Goal: Task Accomplishment & Management: Complete application form

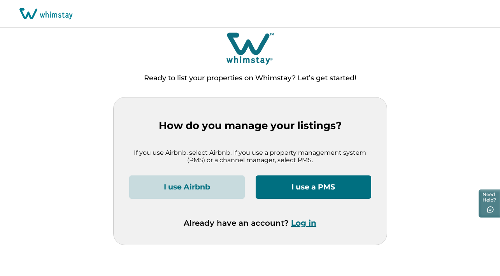
click at [313, 188] on button "I use a PMS" at bounding box center [314, 186] width 116 height 23
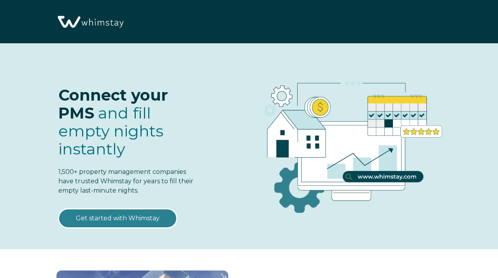
click at [151, 222] on link "Get started with Whimstay" at bounding box center [117, 217] width 119 height 19
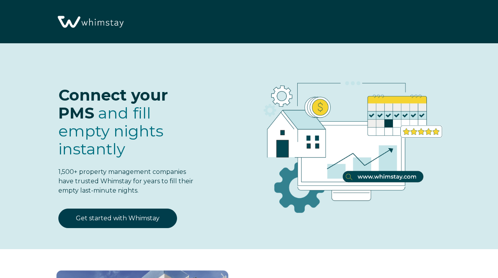
scroll to position [896, 0]
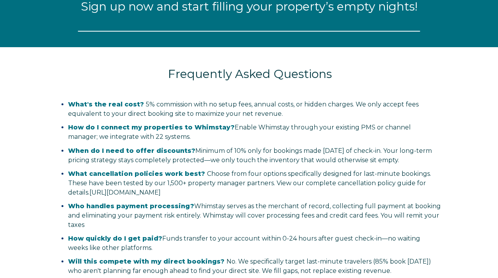
select select "PH"
select select "Standard"
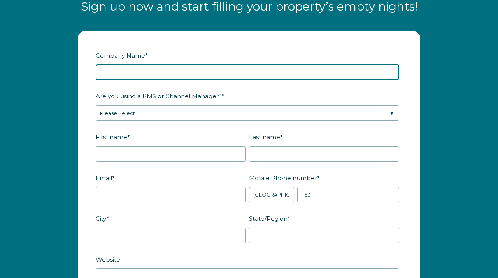
click at [194, 73] on input "Company Name *" at bounding box center [248, 72] width 304 height 16
type input "CASA Properties"
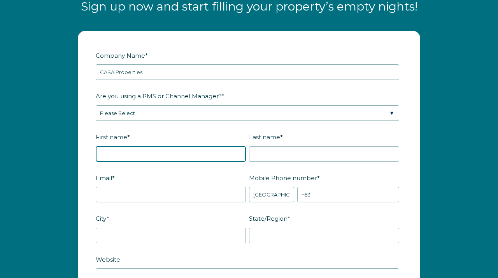
type input "Eric"
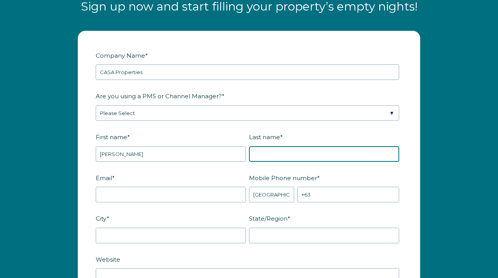
type input "Cheng"
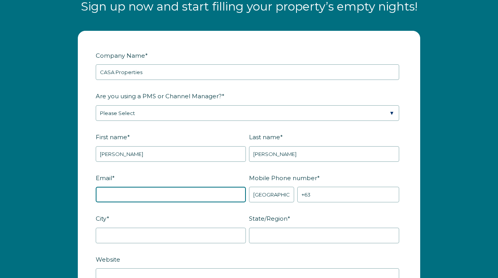
type input "[EMAIL_ADDRESS][DOMAIN_NAME]"
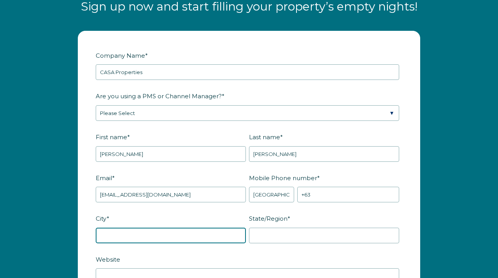
type input "Arrington"
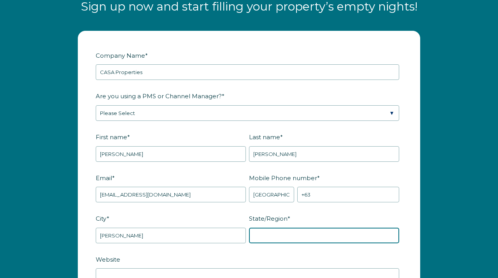
type input "[US_STATE]"
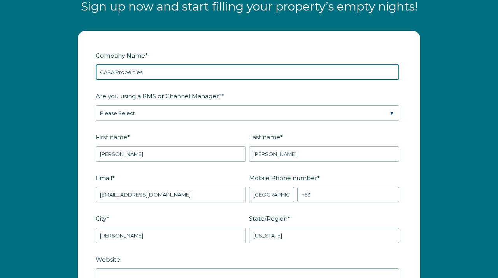
click at [174, 72] on input "CASA Properties" at bounding box center [248, 72] width 304 height 16
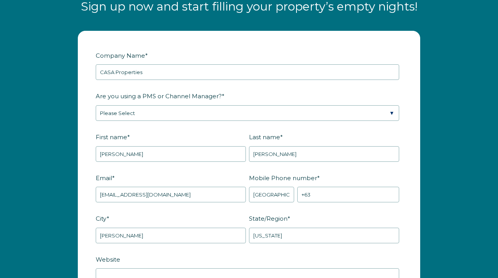
click at [303, 96] on label "Are you using a PMS or Channel Manager? *" at bounding box center [249, 96] width 307 height 14
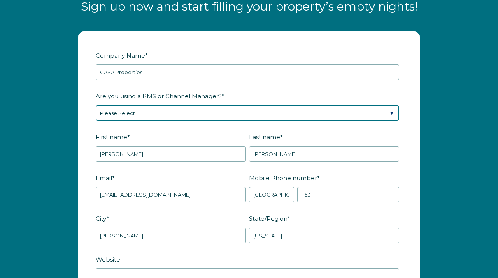
click at [303, 105] on select "Please Select Barefoot BookingPal Boost Brightside CiiRUS Escapia Guesty Hostaw…" at bounding box center [248, 113] width 304 height 16
click at [253, 114] on select "Please Select Barefoot BookingPal Boost Brightside CiiRUS Escapia Guesty Hostaw…" at bounding box center [248, 113] width 304 height 16
select select "Hostaway"
click at [96, 105] on select "Please Select Barefoot BookingPal Boost Brightside CiiRUS Escapia Guesty Hostaw…" at bounding box center [248, 113] width 304 height 16
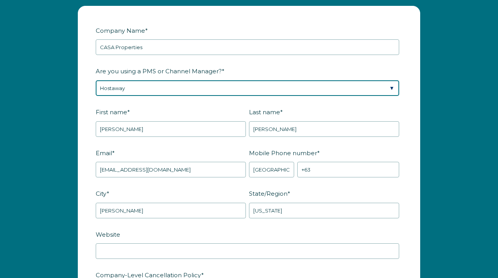
scroll to position [974, 0]
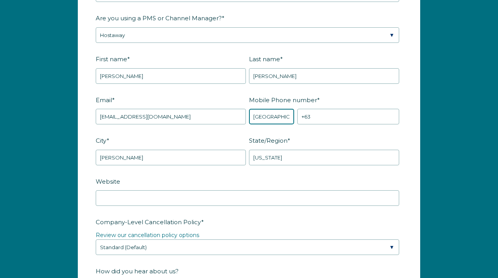
click at [281, 117] on select "* [GEOGRAPHIC_DATA] (‫[GEOGRAPHIC_DATA]‬‎) [GEOGRAPHIC_DATA] ([GEOGRAPHIC_DATA]…" at bounding box center [271, 117] width 45 height 16
select select "US"
click at [249, 109] on select "* [GEOGRAPHIC_DATA] (‫[GEOGRAPHIC_DATA]‬‎) [GEOGRAPHIC_DATA] ([GEOGRAPHIC_DATA]…" at bounding box center [271, 117] width 45 height 16
click at [294, 259] on fieldset "Company-Level Cancellation Policy * Review our cancellation policy options Plea…" at bounding box center [249, 239] width 307 height 49
click at [322, 113] on input "+1" at bounding box center [349, 117] width 102 height 16
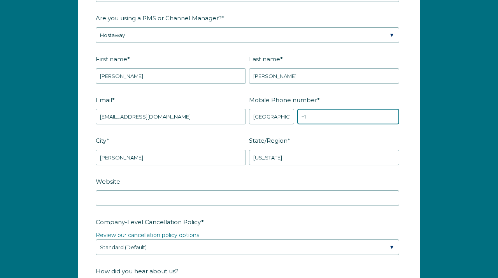
paste input "(302)209-5888"
type input "[PHONE_NUMBER]"
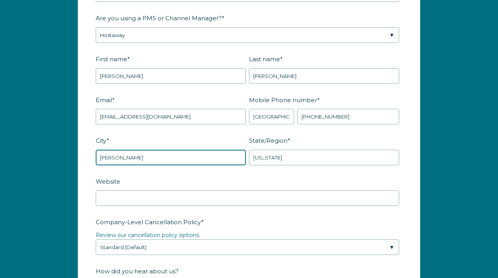
click at [229, 158] on input "Arrington" at bounding box center [171, 158] width 150 height 16
type input "A"
type input "[GEOGRAPHIC_DATA]"
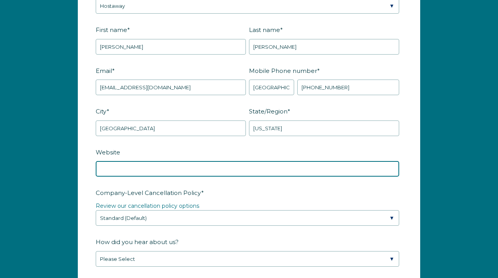
scroll to position [1051, 0]
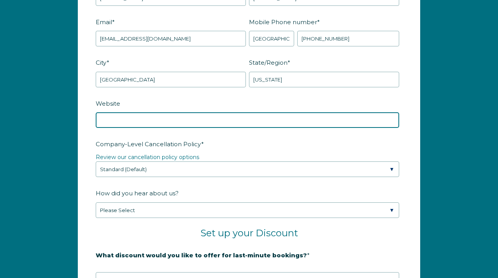
click at [185, 119] on input "Website" at bounding box center [248, 120] width 304 height 16
paste input "[URL][DOMAIN_NAME]"
type input "[URL][DOMAIN_NAME]"
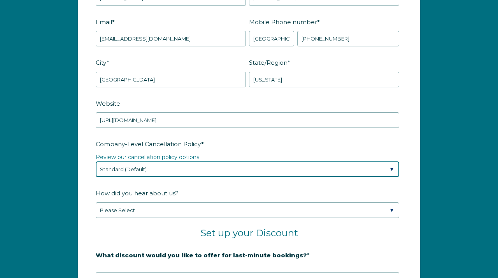
click at [255, 166] on select "Please Select Partial Standard (Default) Moderate Strict" at bounding box center [248, 169] width 304 height 16
click at [149, 169] on select "Please Select Partial Standard (Default) Moderate Strict" at bounding box center [248, 169] width 304 height 16
click at [96, 161] on select "Please Select Partial Standard (Default) Moderate Strict" at bounding box center [248, 169] width 304 height 16
click at [137, 172] on select "Please Select Partial Standard (Default) Moderate Strict" at bounding box center [248, 169] width 304 height 16
click at [96, 161] on select "Please Select Partial Standard (Default) Moderate Strict" at bounding box center [248, 169] width 304 height 16
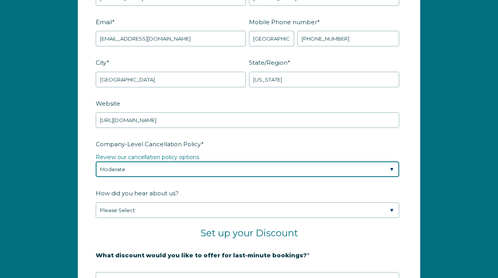
click at [145, 166] on select "Please Select Partial Standard (Default) Moderate Strict" at bounding box center [248, 169] width 304 height 16
select select "Standard"
click at [96, 161] on select "Please Select Partial Standard (Default) Moderate Strict" at bounding box center [248, 169] width 304 height 16
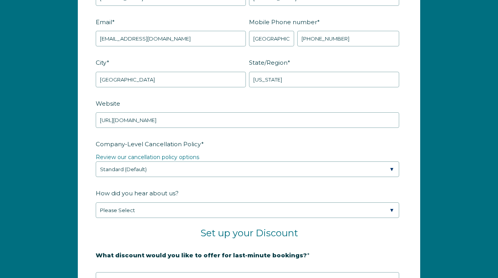
click at [125, 178] on fieldset "Company-Level Cancellation Policy * Review our cancellation policy options Plea…" at bounding box center [249, 161] width 307 height 49
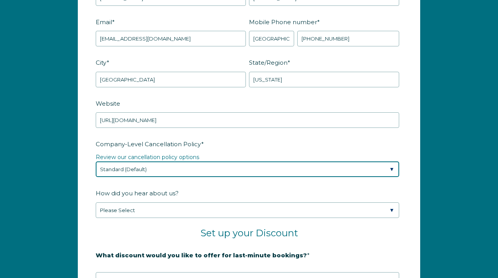
click at [130, 169] on select "Please Select Partial Standard (Default) Moderate Strict" at bounding box center [248, 169] width 304 height 16
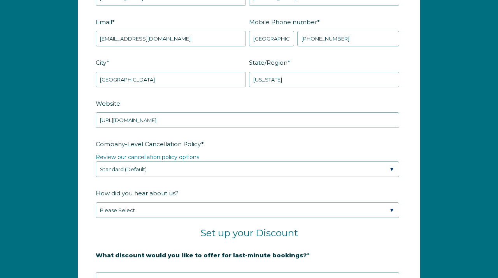
click at [457, 56] on div "Company Name * CASA Properties Are you using a PMS or Channel Manager? * Please…" at bounding box center [249, 173] width 498 height 613
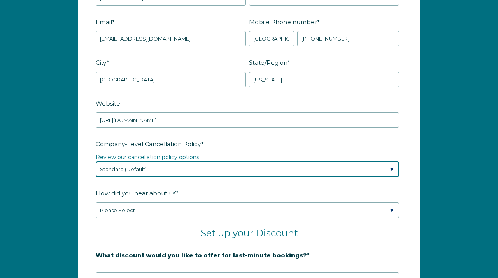
click at [145, 170] on select "Please Select Partial Standard (Default) Moderate Strict" at bounding box center [248, 169] width 304 height 16
click at [200, 161] on select "Please Select Partial Standard (Default) Moderate Strict" at bounding box center [248, 169] width 304 height 16
drag, startPoint x: 200, startPoint y: 161, endPoint x: 296, endPoint y: 160, distance: 95.4
click at [200, 161] on select "Please Select Partial Standard (Default) Moderate Strict" at bounding box center [248, 169] width 304 height 16
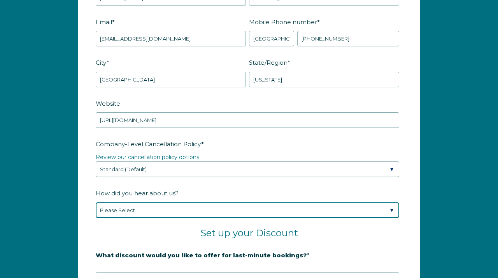
click at [174, 206] on select "Please Select Found Whimstay through a Google search Spoke to a Whimstay salesp…" at bounding box center [248, 210] width 304 height 16
select select "Social Media"
click at [96, 202] on select "Please Select Found Whimstay through a Google search Spoke to a Whimstay salesp…" at bounding box center [248, 210] width 304 height 16
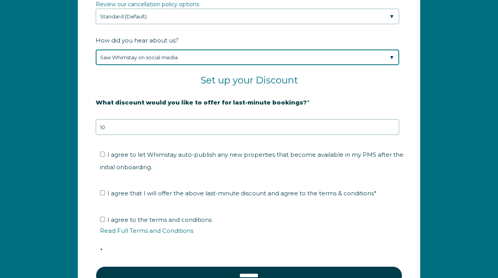
scroll to position [1207, 0]
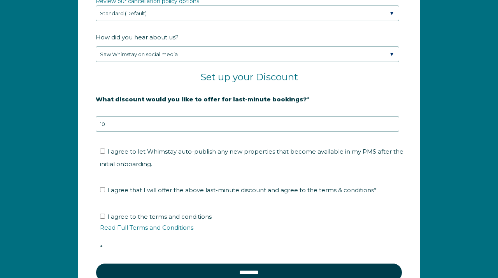
click at [113, 151] on span "I agree to let Whimstay auto-publish any new properties that become available i…" at bounding box center [252, 158] width 304 height 20
click at [105, 151] on input "I agree to let Whimstay auto-publish any new properties that become available i…" at bounding box center [102, 150] width 5 height 5
checkbox input "true"
click at [104, 191] on input "I agree that I will offer the above last-minute discount and agree to the terms…" at bounding box center [102, 189] width 5 height 5
checkbox input "true"
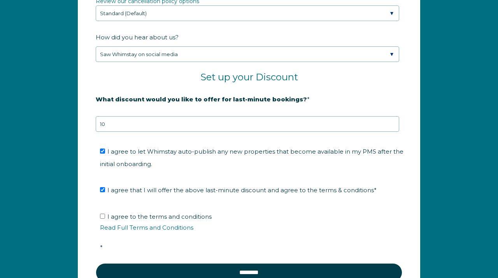
click at [107, 215] on label "I agree to the terms and conditions Read Full Terms and Conditions *" at bounding box center [252, 232] width 304 height 38
click at [105, 215] on input "I agree to the terms and conditions Read Full Terms and Conditions *" at bounding box center [102, 215] width 5 height 5
checkbox input "true"
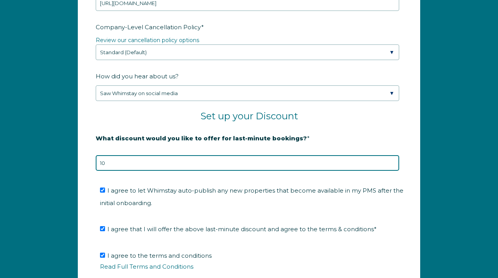
click at [189, 162] on input "10" at bounding box center [248, 163] width 304 height 16
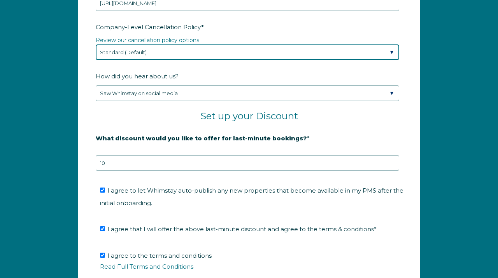
click at [223, 52] on select "Please Select Partial Standard (Default) Moderate Strict" at bounding box center [248, 52] width 304 height 16
select select "Strict"
click at [96, 44] on select "Please Select Partial Standard (Default) Moderate Strict" at bounding box center [248, 52] width 304 height 16
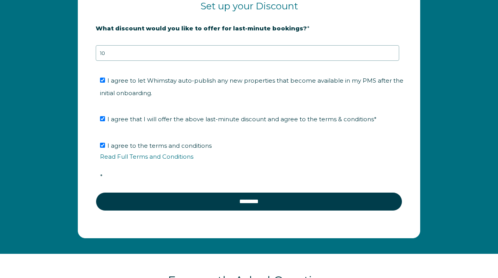
scroll to position [1285, 0]
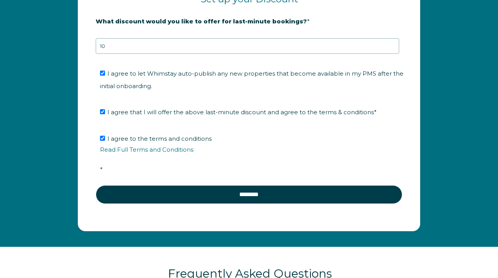
drag, startPoint x: 463, startPoint y: 248, endPoint x: 490, endPoint y: 256, distance: 28.7
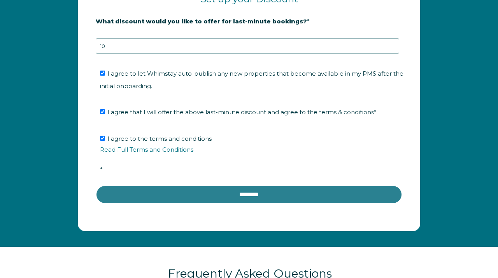
click at [195, 192] on input "********" at bounding box center [249, 194] width 307 height 19
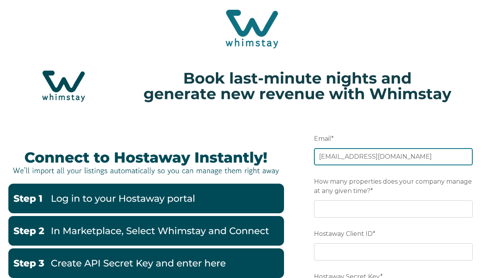
click at [382, 160] on input "hello@properties.casa" at bounding box center [393, 156] width 159 height 17
click at [467, 185] on span "How many properties does your company manage at any given time?" at bounding box center [393, 185] width 158 height 21
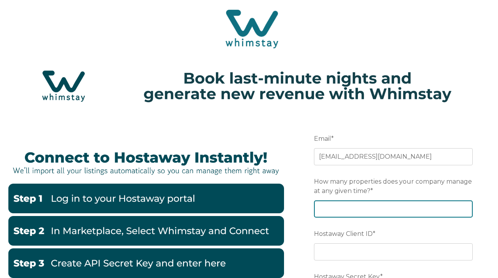
click at [467, 200] on input "How many properties does your company manage at any given time? *" at bounding box center [393, 208] width 159 height 17
click at [437, 213] on input "How many properties does your company manage at any given time? *" at bounding box center [393, 208] width 159 height 17
click at [466, 208] on input "1" at bounding box center [393, 208] width 159 height 17
click at [466, 208] on input "2" at bounding box center [393, 208] width 159 height 17
type input "3"
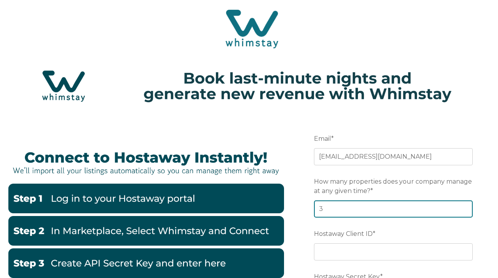
click at [466, 208] on input "3" at bounding box center [393, 208] width 159 height 17
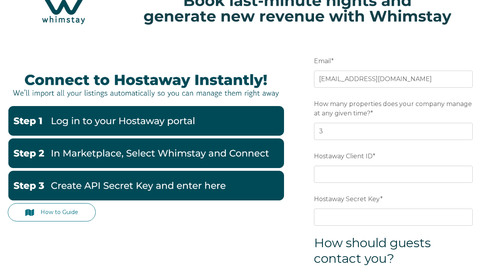
scroll to position [78, 0]
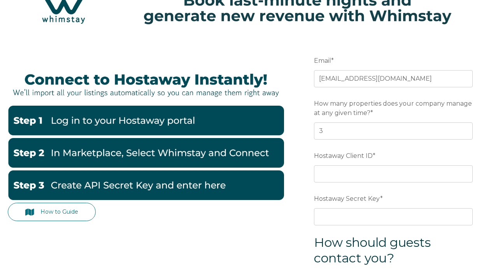
click at [374, 157] on span "*" at bounding box center [374, 156] width 3 height 12
click at [374, 165] on input "Hostaway Client ID *" at bounding box center [393, 173] width 159 height 17
click at [373, 169] on input "Hostaway Client ID *" at bounding box center [393, 173] width 159 height 17
paste input "154013"
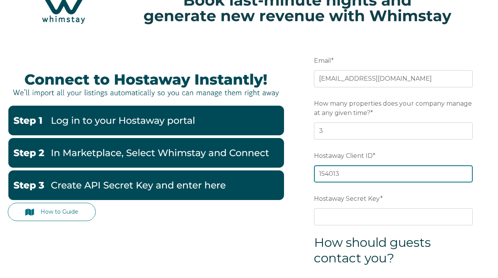
type input "154013"
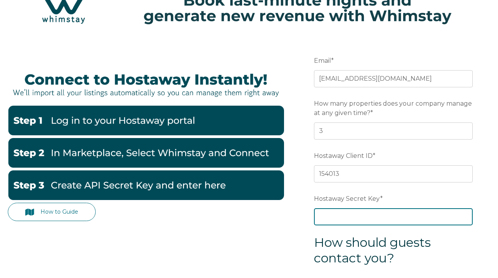
click at [366, 218] on input "Hostaway Secret Key *" at bounding box center [393, 216] width 159 height 17
click at [367, 215] on input "Hostaway Secret Key *" at bounding box center [393, 216] width 159 height 17
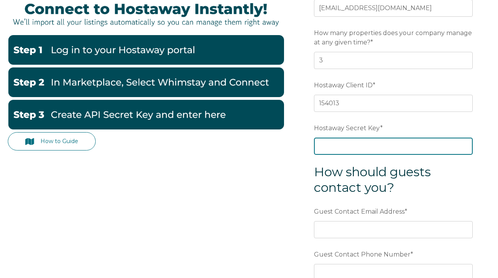
scroll to position [156, 0]
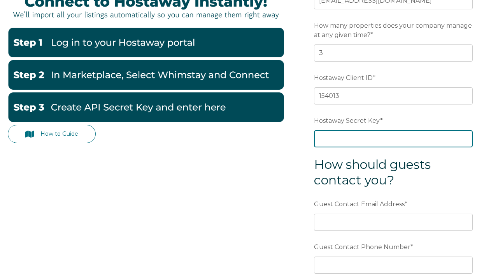
paste input "cc40df1d8400c638a6e3bb8bbc16142f59897c0fcc78c7f65c6511f36eb83eca"
type input "cc40df1d8400c638a6e3bb8bbc16142f59897c0fcc78c7f65c6511f36eb83eca"
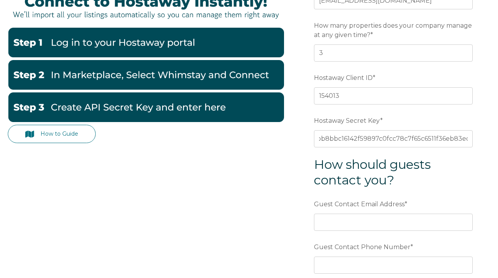
click at [420, 195] on form "Email * hello@properties.casa Preferred language SDR How many properties does y…" at bounding box center [394, 145] width 194 height 375
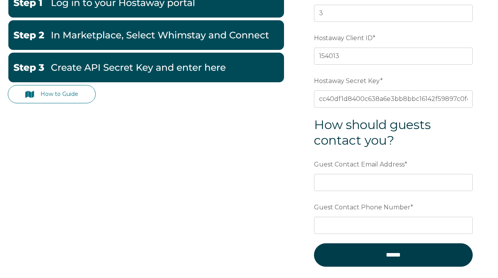
scroll to position [234, 0]
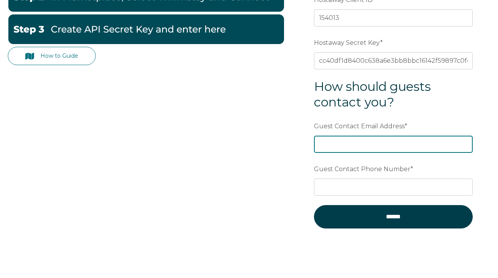
click at [401, 147] on input "Guest Contact Email Address *" at bounding box center [393, 144] width 159 height 17
type input "[EMAIL_ADDRESS][DOMAIN_NAME]"
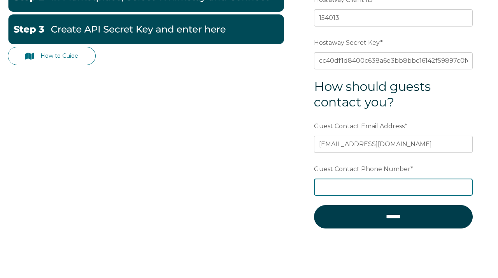
type input "[PHONE_NUMBER]"
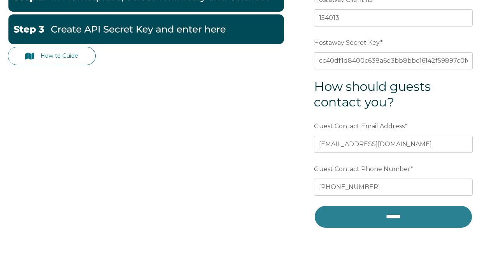
click at [407, 213] on input "******" at bounding box center [393, 216] width 159 height 23
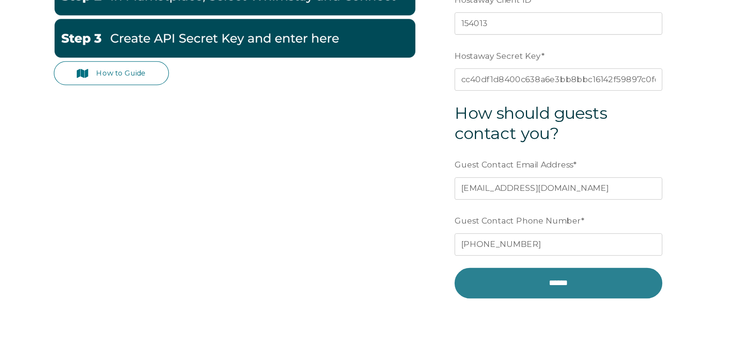
scroll to position [229, 0]
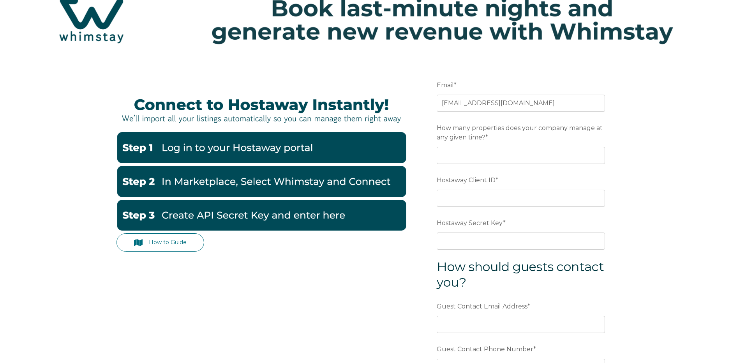
scroll to position [73, 0]
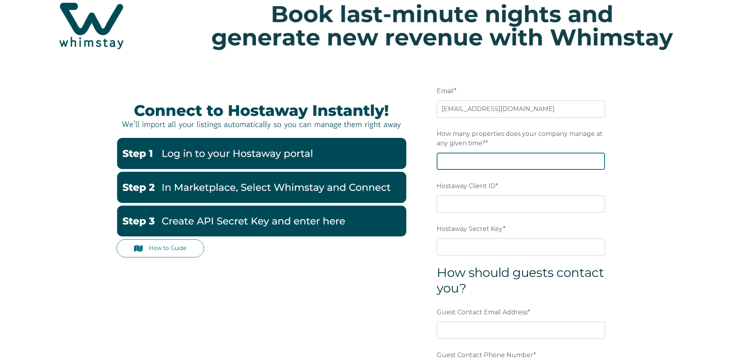
click at [475, 164] on input "How many properties does your company manage at any given time? *" at bounding box center [521, 161] width 168 height 17
click at [595, 158] on input "1" at bounding box center [521, 161] width 168 height 17
click at [595, 158] on input "2" at bounding box center [521, 161] width 168 height 17
type input "3"
click at [595, 158] on input "3" at bounding box center [521, 161] width 168 height 17
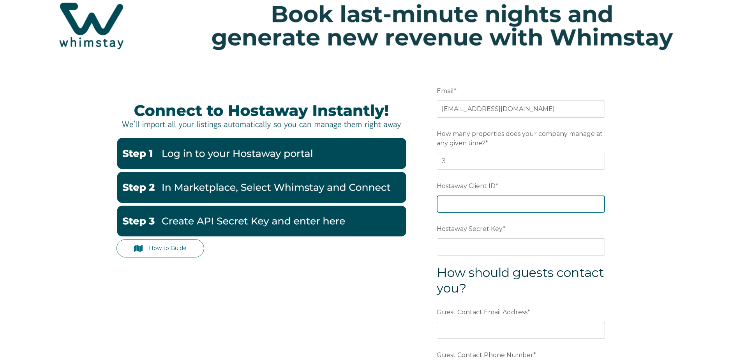
click at [532, 208] on input "Hostaway Client ID *" at bounding box center [521, 203] width 168 height 17
type input "154013"
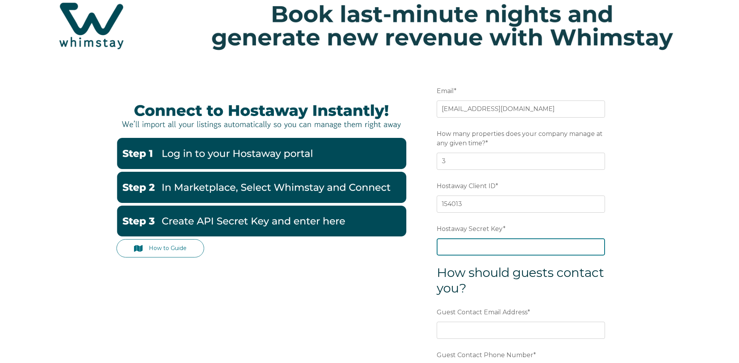
type input "cc40df1d8400c638a6e3bb8bbc16142f59897c0fcc78c7f65c6511f36eb83eca"
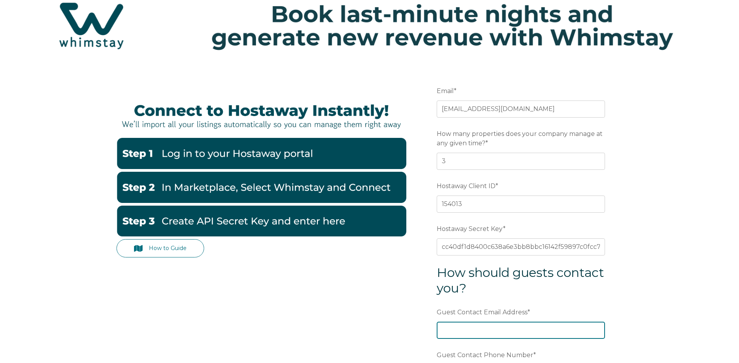
type input "[EMAIL_ADDRESS][DOMAIN_NAME]"
type input "[PHONE_NUMBER]"
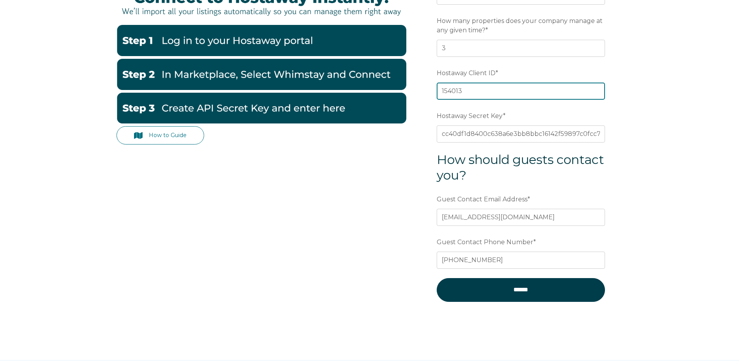
scroll to position [190, 0]
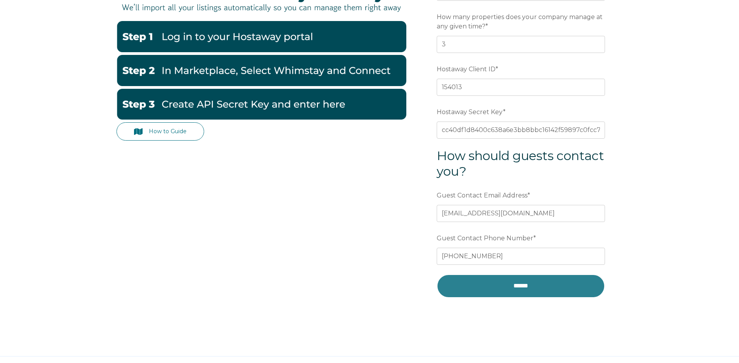
click at [557, 283] on input "******" at bounding box center [521, 285] width 168 height 23
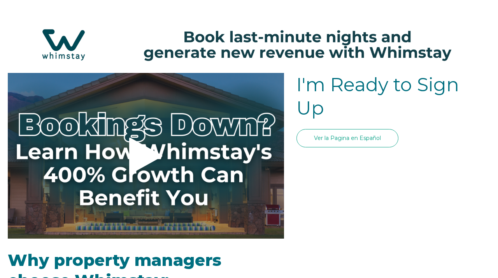
select select "US"
select select "Standard"
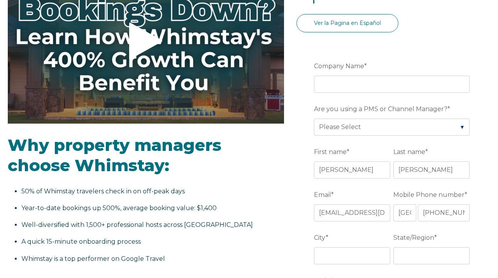
scroll to position [117, 0]
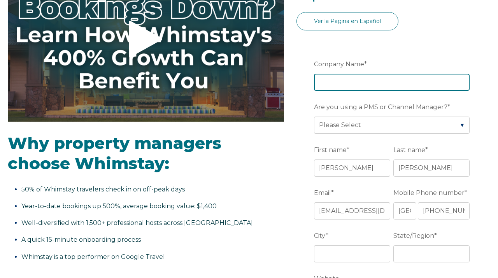
click at [386, 87] on input "Company Name *" at bounding box center [392, 82] width 156 height 17
type input "CASA Properties"
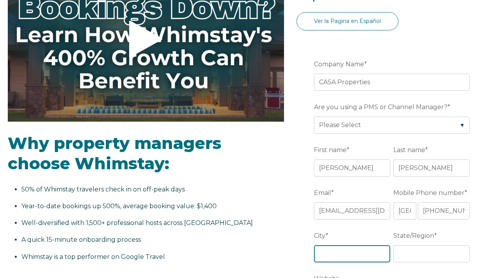
type input "[GEOGRAPHIC_DATA]"
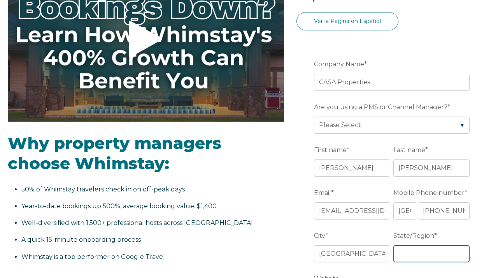
type input "Virginia"
type input "https://www.properties.casa/"
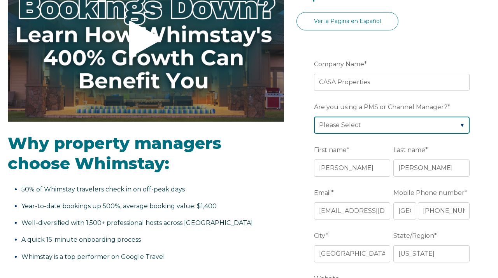
click at [379, 124] on select "Please Select Barefoot BookingPal Boost Brightside CiiRUS Escapia Guesty Hostaw…" at bounding box center [392, 124] width 156 height 17
select select "Hostaway"
click at [314, 116] on select "Please Select Barefoot BookingPal Boost Brightside CiiRUS Escapia Guesty Hostaw…" at bounding box center [392, 124] width 156 height 17
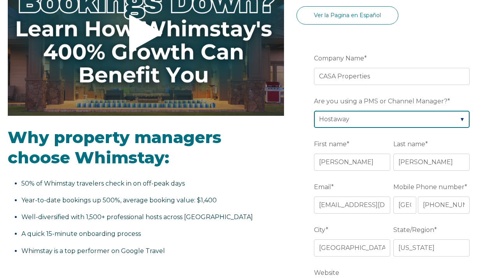
scroll to position [312, 0]
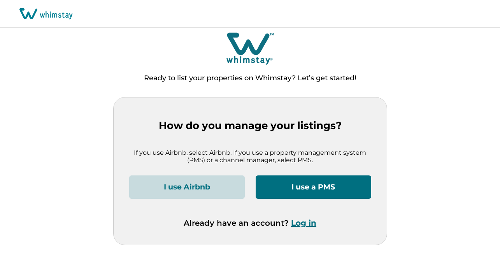
click at [433, 70] on div "Ready to list your properties on Whimstay? Let’s get started!" at bounding box center [250, 64] width 500 height 66
click at [304, 224] on button "Log in" at bounding box center [303, 222] width 25 height 9
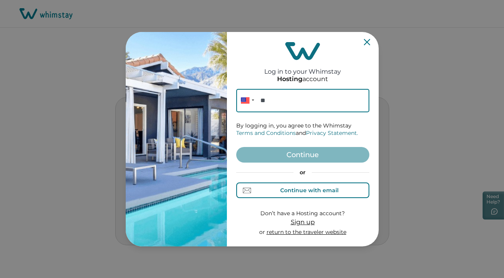
click at [312, 187] on div "Continue with email" at bounding box center [309, 190] width 58 height 6
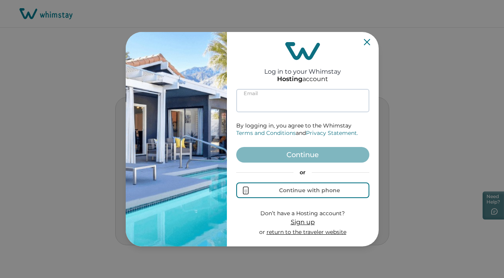
click at [296, 104] on input at bounding box center [302, 100] width 133 height 23
type input "**********"
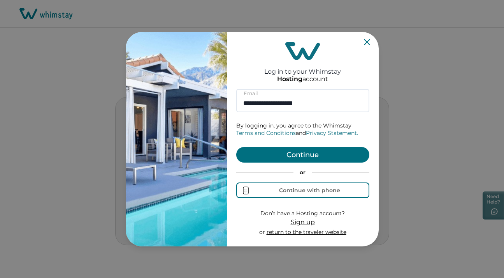
click at [255, 152] on button "Continue" at bounding box center [302, 155] width 133 height 16
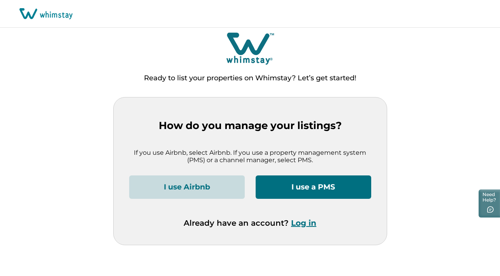
click at [165, 104] on div "How do you manage your listings? If you use Airbnb, select Airbnb. If you use a…" at bounding box center [250, 170] width 273 height 147
click at [319, 191] on button "I use a PMS" at bounding box center [314, 186] width 116 height 23
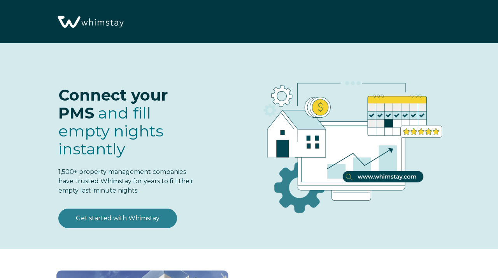
select select "US"
select select "Standard"
click at [137, 215] on link "Get started with Whimstay" at bounding box center [117, 217] width 119 height 19
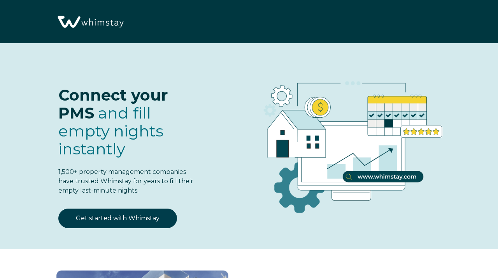
select select "US"
select select "Standard"
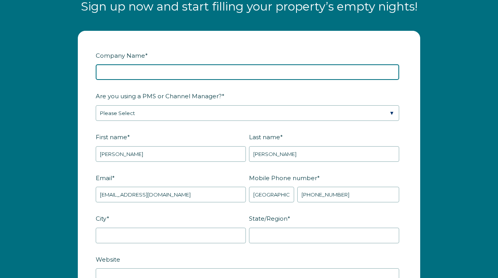
click at [221, 69] on input "Company Name *" at bounding box center [248, 72] width 304 height 16
type input "CASA Properties"
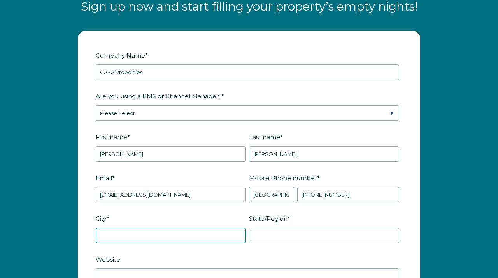
type input "[GEOGRAPHIC_DATA]"
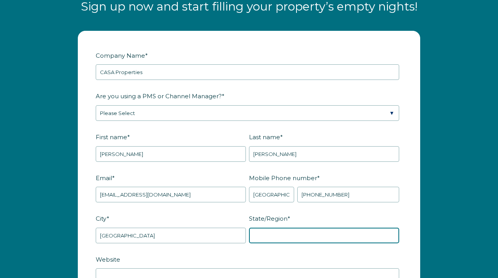
type input "[US_STATE]"
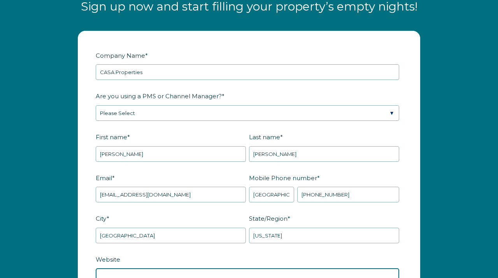
type input "[URL][DOMAIN_NAME]"
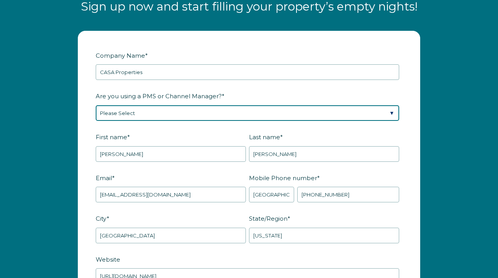
click at [184, 118] on select "Please Select Barefoot BookingPal Boost Brightside CiiRUS Escapia Guesty Hostaw…" at bounding box center [248, 113] width 304 height 16
click at [178, 107] on select "Please Select Barefoot BookingPal Boost Brightside CiiRUS Escapia Guesty Hostaw…" at bounding box center [248, 113] width 304 height 16
click at [178, 110] on select "Please Select Barefoot BookingPal Boost Brightside CiiRUS Escapia Guesty Hostaw…" at bounding box center [248, 113] width 304 height 16
select select "Hostaway"
click at [96, 105] on select "Please Select Barefoot BookingPal Boost Brightside CiiRUS Escapia Guesty Hostaw…" at bounding box center [248, 113] width 304 height 16
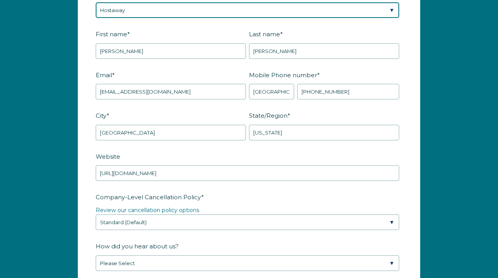
scroll to position [1012, 0]
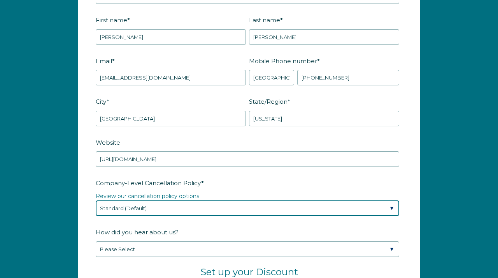
click at [206, 207] on select "Please Select Partial Standard (Default) Moderate Strict" at bounding box center [248, 208] width 304 height 16
select select "Strict"
click at [96, 200] on select "Please Select Partial Standard (Default) Moderate Strict" at bounding box center [248, 208] width 304 height 16
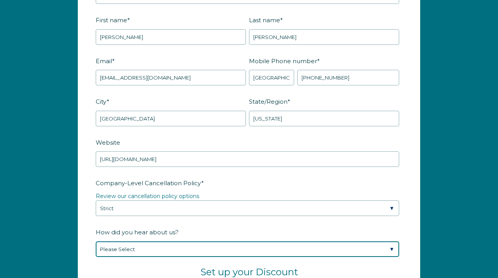
click at [179, 243] on select "Please Select Found Whimstay through a Google search Spoke to a Whimstay salesp…" at bounding box center [248, 249] width 304 height 16
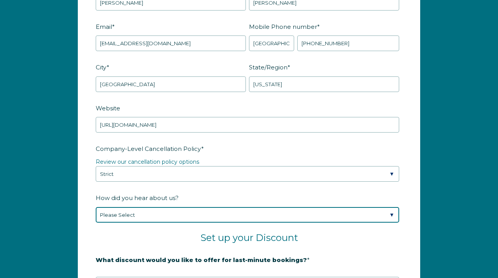
scroll to position [1090, 0]
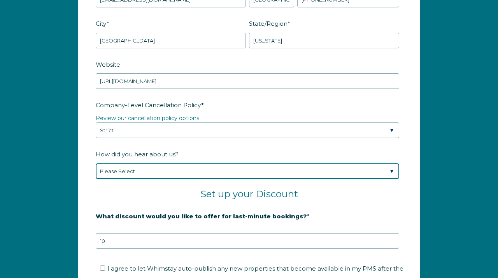
click at [164, 170] on select "Please Select Found Whimstay through a Google search Spoke to a Whimstay salesp…" at bounding box center [248, 171] width 304 height 16
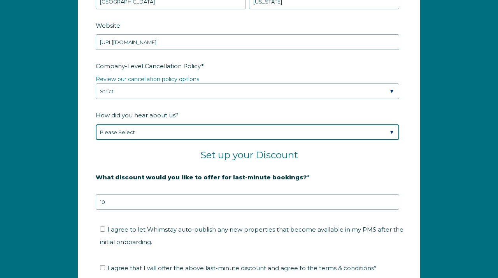
click at [125, 129] on select "Please Select Found Whimstay through a Google search Spoke to a Whimstay salesp…" at bounding box center [248, 132] width 304 height 16
select select "Whimstay Sales"
click at [96, 124] on select "Please Select Found Whimstay through a Google search Spoke to a Whimstay salesp…" at bounding box center [248, 132] width 304 height 16
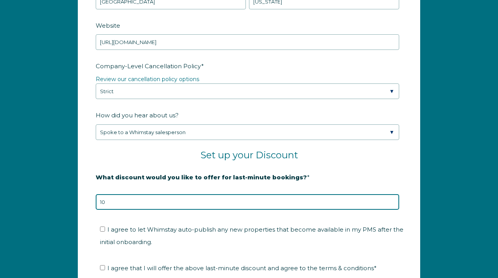
click at [119, 202] on input "10" at bounding box center [248, 202] width 304 height 16
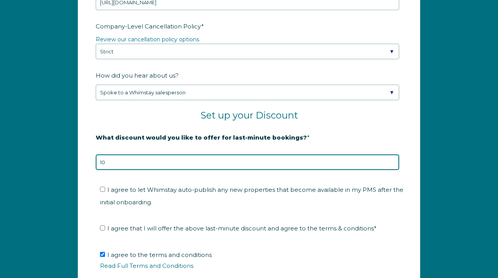
scroll to position [1246, 0]
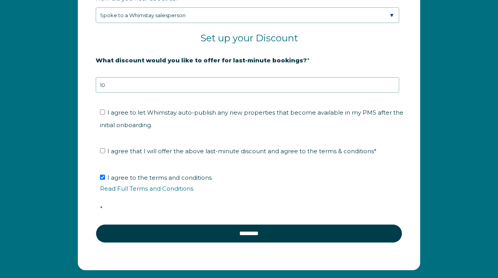
click at [104, 115] on label "I agree to let Whimstay auto-publish any new properties that become available i…" at bounding box center [252, 119] width 304 height 20
click at [104, 114] on input "I agree to let Whimstay auto-publish any new properties that become available i…" at bounding box center [102, 111] width 5 height 5
checkbox input "true"
click at [100, 151] on input "I agree that I will offer the above last-minute discount and agree to the terms…" at bounding box center [102, 150] width 5 height 5
checkbox input "true"
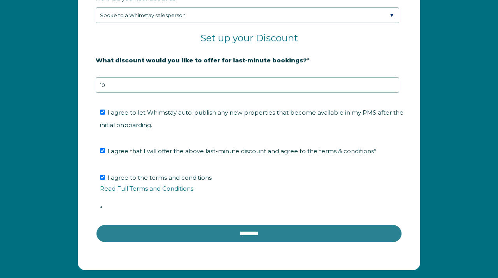
drag, startPoint x: 187, startPoint y: 236, endPoint x: 160, endPoint y: 200, distance: 44.5
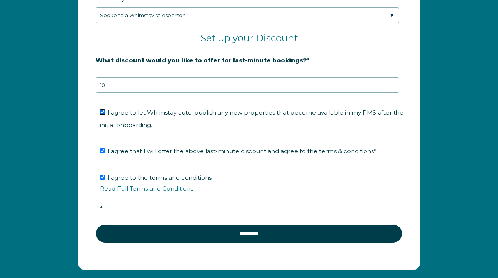
click at [104, 114] on input "I agree to let Whimstay auto-publish any new properties that become available i…" at bounding box center [102, 111] width 5 height 5
click at [110, 111] on span "I agree to let Whimstay auto-publish any new properties that become available i…" at bounding box center [252, 119] width 304 height 20
click at [105, 111] on input "I agree to let Whimstay auto-publish any new properties that become available i…" at bounding box center [102, 111] width 5 height 5
checkbox input "true"
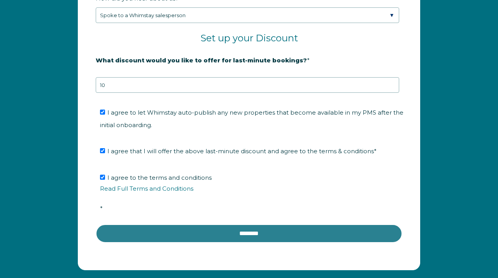
click at [212, 232] on input "********" at bounding box center [249, 233] width 307 height 19
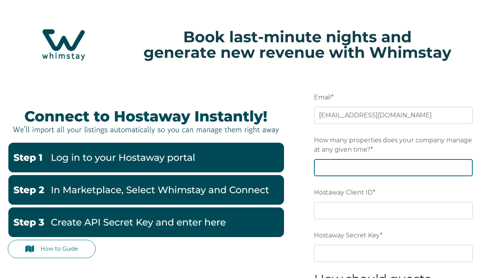
click at [350, 164] on input "How many properties does your company manage at any given time? *" at bounding box center [393, 167] width 159 height 17
type input "3"
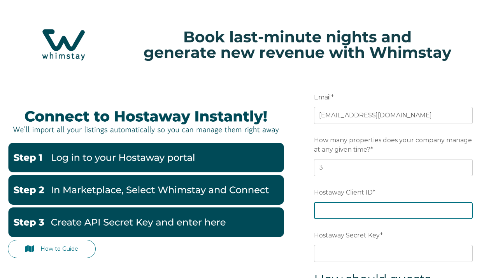
type input "154013"
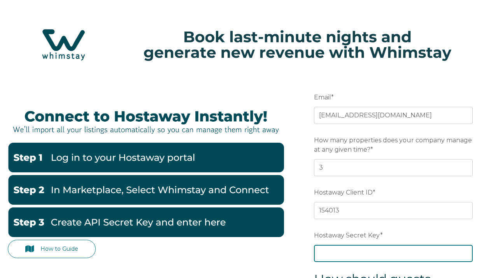
type input "cc40df1d8400c638a6e3bb8bbc16142f59897c0fcc78c7f65c6511f36eb83eca"
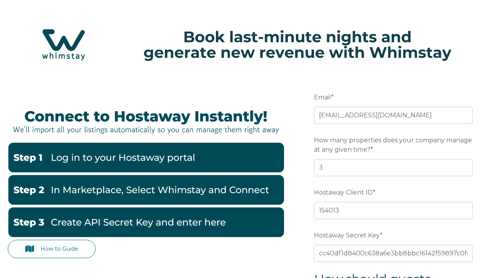
type input "[EMAIL_ADDRESS][DOMAIN_NAME]"
type input "[PHONE_NUMBER]"
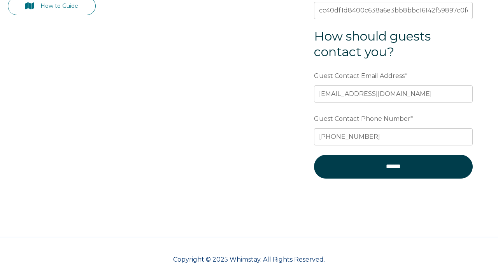
scroll to position [248, 0]
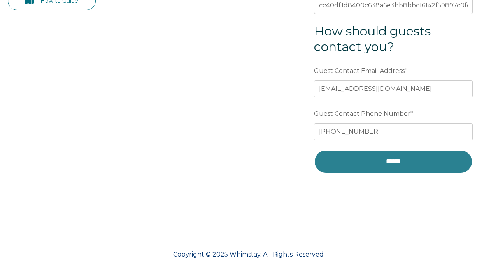
click at [373, 172] on input "******" at bounding box center [393, 161] width 159 height 23
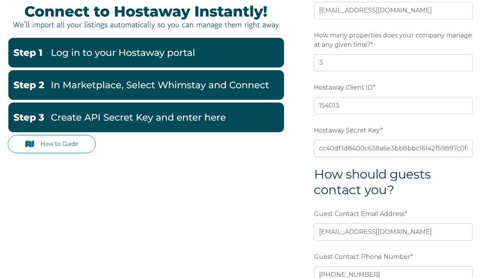
scroll to position [92, 0]
